Goal: Information Seeking & Learning: Learn about a topic

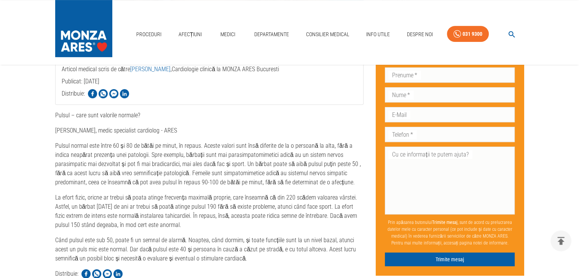
click at [65, 147] on p "Pulsul normal este între 60 și 80 de bătăi pe minut, în repaus. Aceste valori s…" at bounding box center [209, 164] width 309 height 46
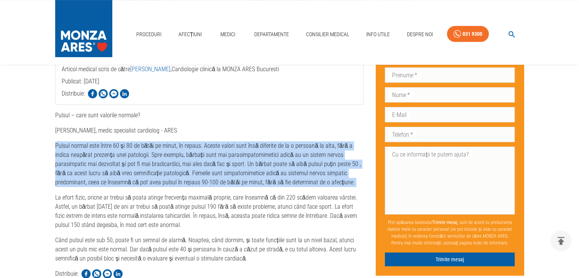
click at [65, 147] on p "Pulsul normal este între 60 și 80 de bătăi pe minut, în repaus. Aceste valori s…" at bounding box center [209, 164] width 309 height 46
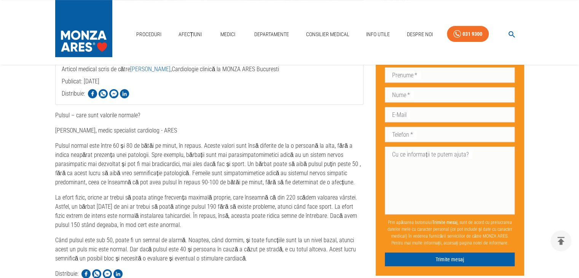
click at [182, 200] on p "La efort fizic, oricne ar trebui să poata atinge frecvența maximală proprie, ca…" at bounding box center [209, 211] width 309 height 37
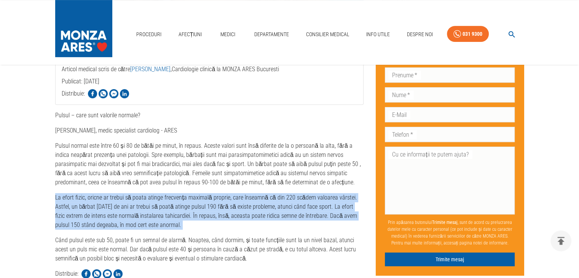
click at [182, 200] on p "La efort fizic, oricne ar trebui să poata atinge frecvența maximală proprie, ca…" at bounding box center [209, 211] width 309 height 37
click at [211, 212] on p "La efort fizic, oricne ar trebui să poata atinge frecvența maximală proprie, ca…" at bounding box center [209, 211] width 309 height 37
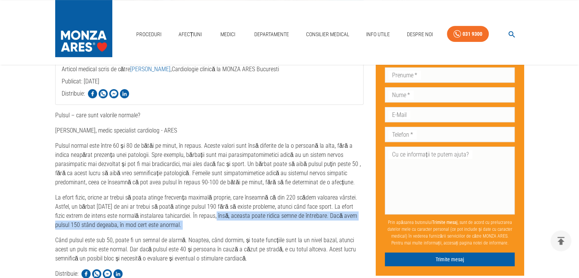
drag, startPoint x: 211, startPoint y: 212, endPoint x: 211, endPoint y: 223, distance: 11.0
click at [211, 223] on p "La efort fizic, oricne ar trebui să poata atinge frecvența maximală proprie, ca…" at bounding box center [209, 211] width 309 height 37
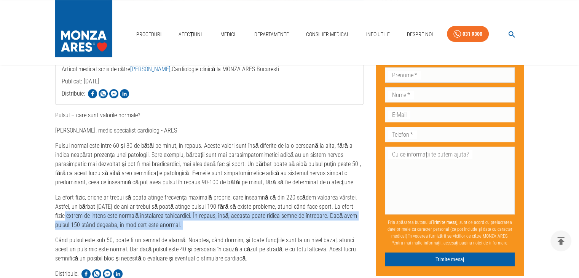
drag, startPoint x: 211, startPoint y: 223, endPoint x: 50, endPoint y: 212, distance: 160.6
click at [50, 212] on div "Pulsul – care sunt valorile normale? Doctor [PERSON_NAME], medic specialist car…" at bounding box center [203, 90] width 321 height 626
drag, startPoint x: 50, startPoint y: 212, endPoint x: 177, endPoint y: 226, distance: 127.1
click at [177, 226] on div "Pulsul – care sunt valorile normale? Doctor [PERSON_NAME], medic specialist car…" at bounding box center [203, 90] width 321 height 626
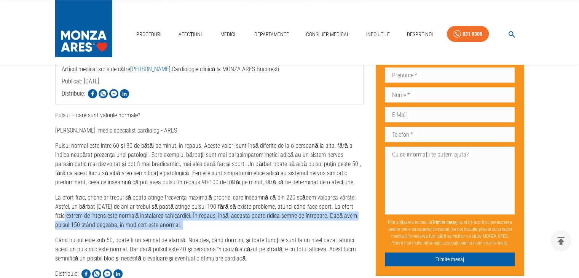
click at [177, 226] on p "La efort fizic, oricne ar trebui să poata atinge frecvența maximală proprie, ca…" at bounding box center [209, 211] width 309 height 37
drag, startPoint x: 177, startPoint y: 226, endPoint x: 182, endPoint y: 217, distance: 10.8
click at [182, 217] on p "La efort fizic, oricne ar trebui să poata atinge frecvența maximală proprie, ca…" at bounding box center [209, 211] width 309 height 37
drag, startPoint x: 182, startPoint y: 217, endPoint x: 177, endPoint y: 225, distance: 10.1
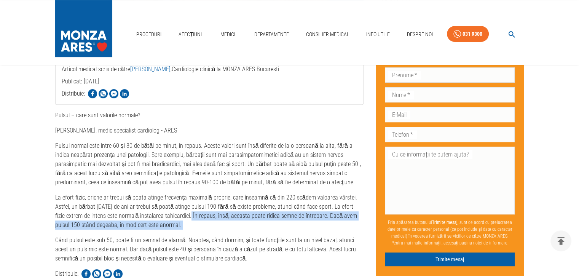
click at [177, 225] on p "La efort fizic, oricne ar trebui să poata atinge frecvența maximală proprie, ca…" at bounding box center [209, 211] width 309 height 37
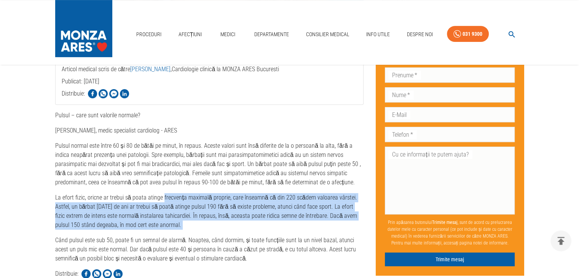
drag, startPoint x: 177, startPoint y: 225, endPoint x: 176, endPoint y: 200, distance: 25.6
click at [176, 200] on p "La efort fizic, oricne ar trebui să poata atinge frecvența maximală proprie, ca…" at bounding box center [209, 211] width 309 height 37
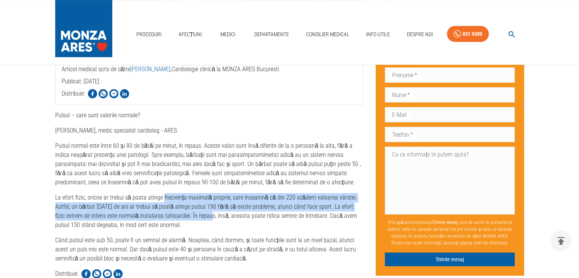
drag, startPoint x: 176, startPoint y: 200, endPoint x: 192, endPoint y: 220, distance: 25.7
click at [192, 220] on p "La efort fizic, oricne ar trebui să poata atinge frecvența maximală proprie, ca…" at bounding box center [209, 211] width 309 height 37
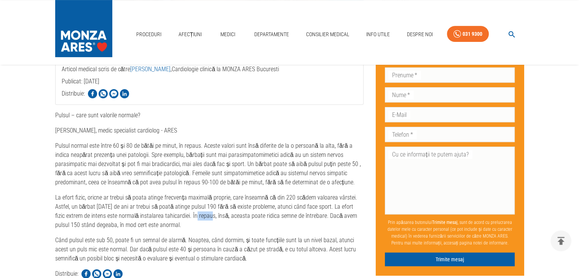
click at [192, 220] on p "La efort fizic, oricne ar trebui să poata atinge frecvența maximală proprie, ca…" at bounding box center [209, 211] width 309 height 37
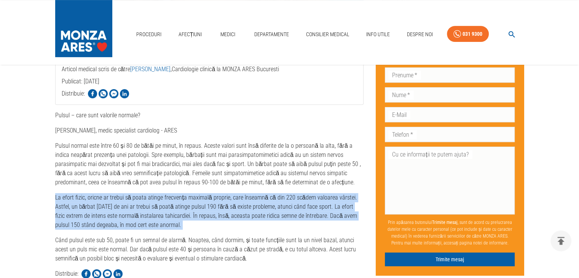
click at [192, 220] on p "La efort fizic, oricne ar trebui să poata atinge frecvența maximală proprie, ca…" at bounding box center [209, 211] width 309 height 37
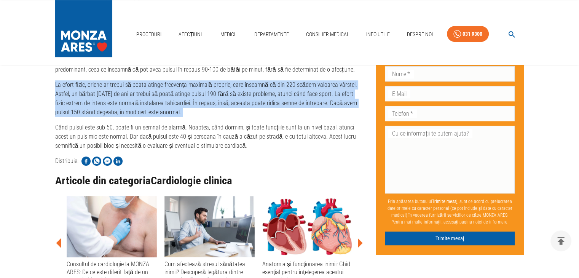
scroll to position [419, 0]
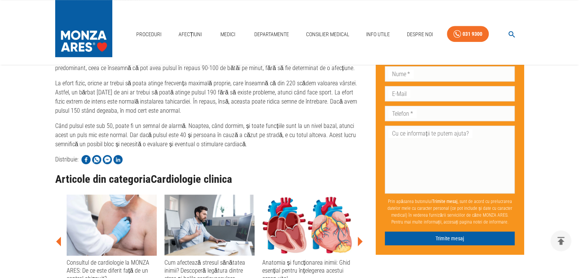
click at [70, 121] on p "Când pulsul este sub 50, poate fi un semnal de alarmă. Noaptea, când dormim, și…" at bounding box center [209, 134] width 309 height 27
click at [90, 125] on p "Când pulsul este sub 50, poate fi un semnal de alarmă. Noaptea, când dormim, și…" at bounding box center [209, 134] width 309 height 27
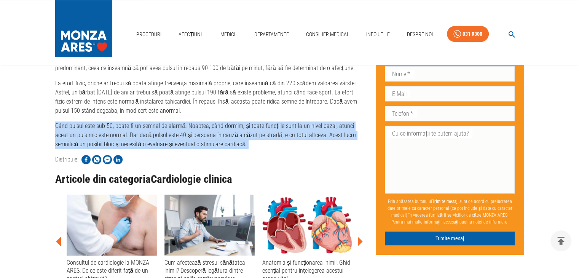
click at [90, 125] on p "Când pulsul este sub 50, poate fi un semnal de alarmă. Noaptea, când dormim, și…" at bounding box center [209, 134] width 309 height 27
click at [85, 126] on p "Când pulsul este sub 50, poate fi un semnal de alarmă. Noaptea, când dormim, și…" at bounding box center [209, 134] width 309 height 27
drag, startPoint x: 85, startPoint y: 126, endPoint x: 181, endPoint y: 145, distance: 98.2
click at [181, 145] on p "Când pulsul este sub 50, poate fi un semnal de alarmă. Noaptea, când dormim, și…" at bounding box center [209, 134] width 309 height 27
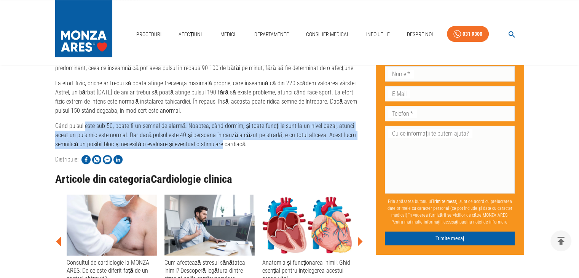
drag, startPoint x: 181, startPoint y: 145, endPoint x: 87, endPoint y: 126, distance: 96.4
click at [87, 126] on p "Când pulsul este sub 50, poate fi un semnal de alarmă. Noaptea, când dormim, și…" at bounding box center [209, 134] width 309 height 27
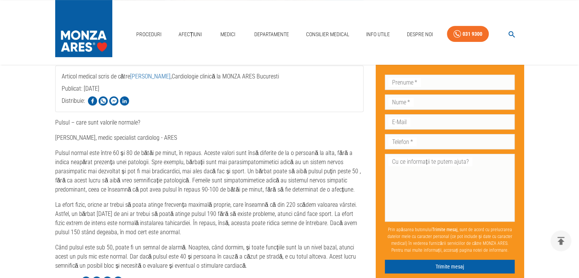
scroll to position [286, 0]
